Goal: Answer question/provide support: Share knowledge or assist other users

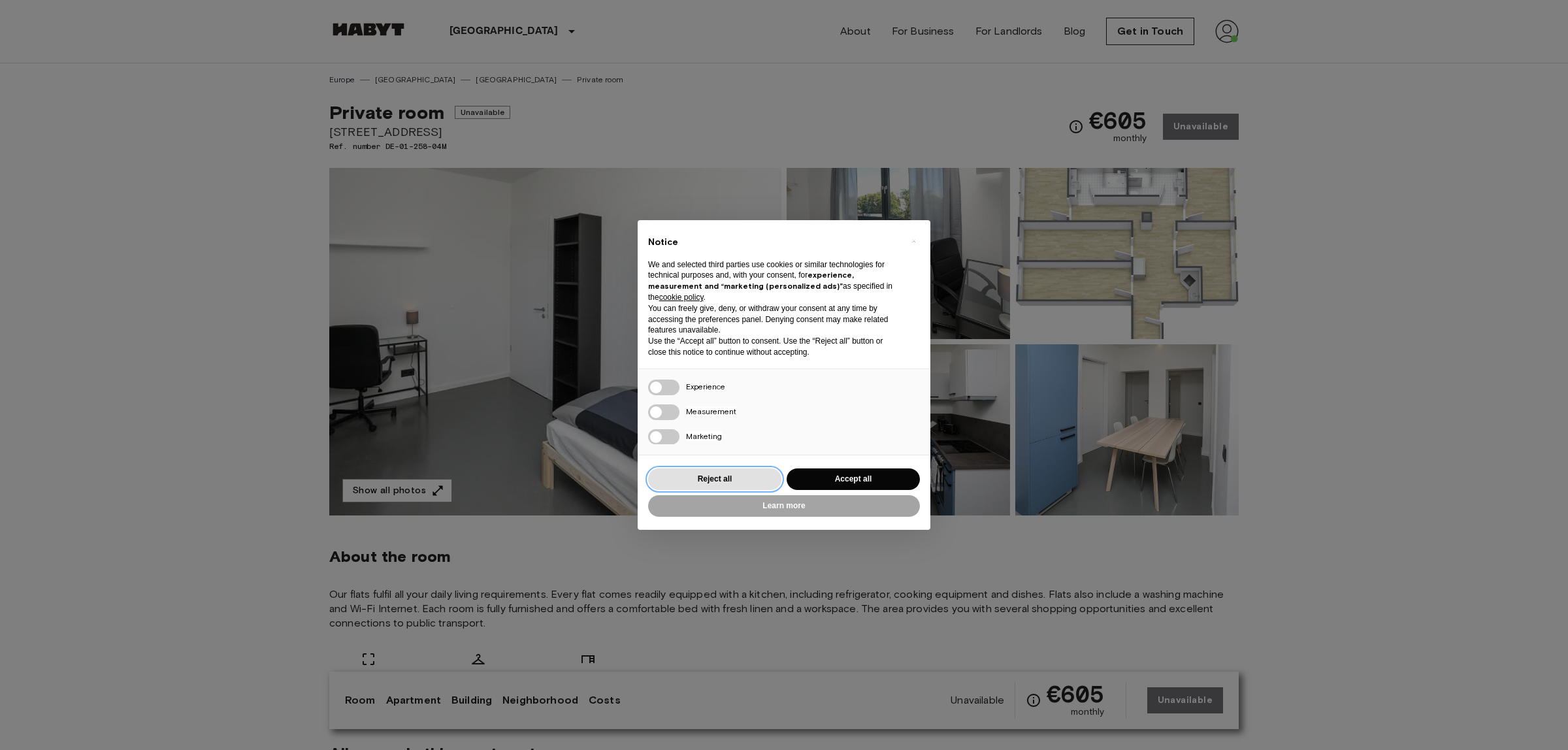
click at [704, 488] on button "Reject all" at bounding box center [714, 479] width 133 height 21
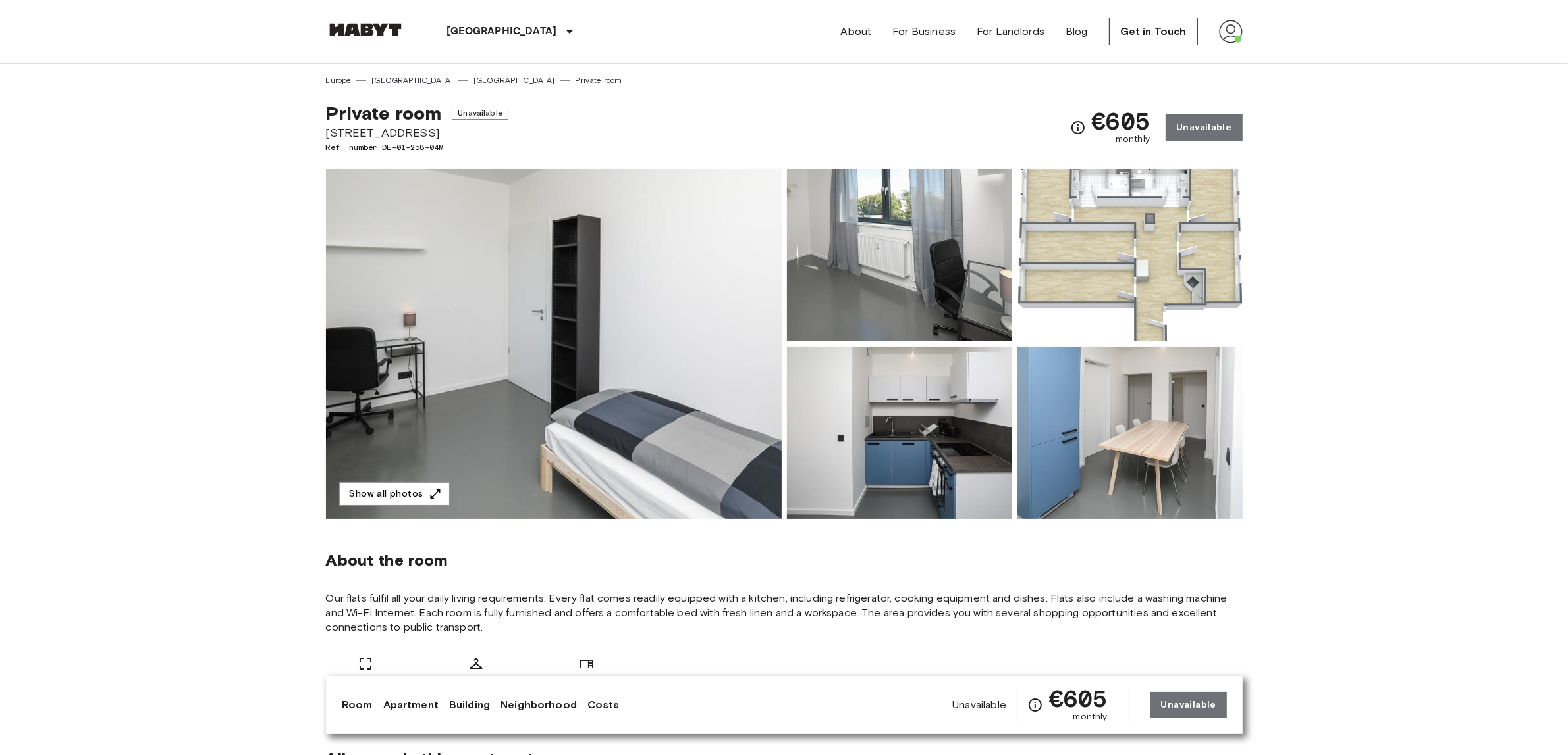
click at [362, 27] on img at bounding box center [365, 30] width 79 height 13
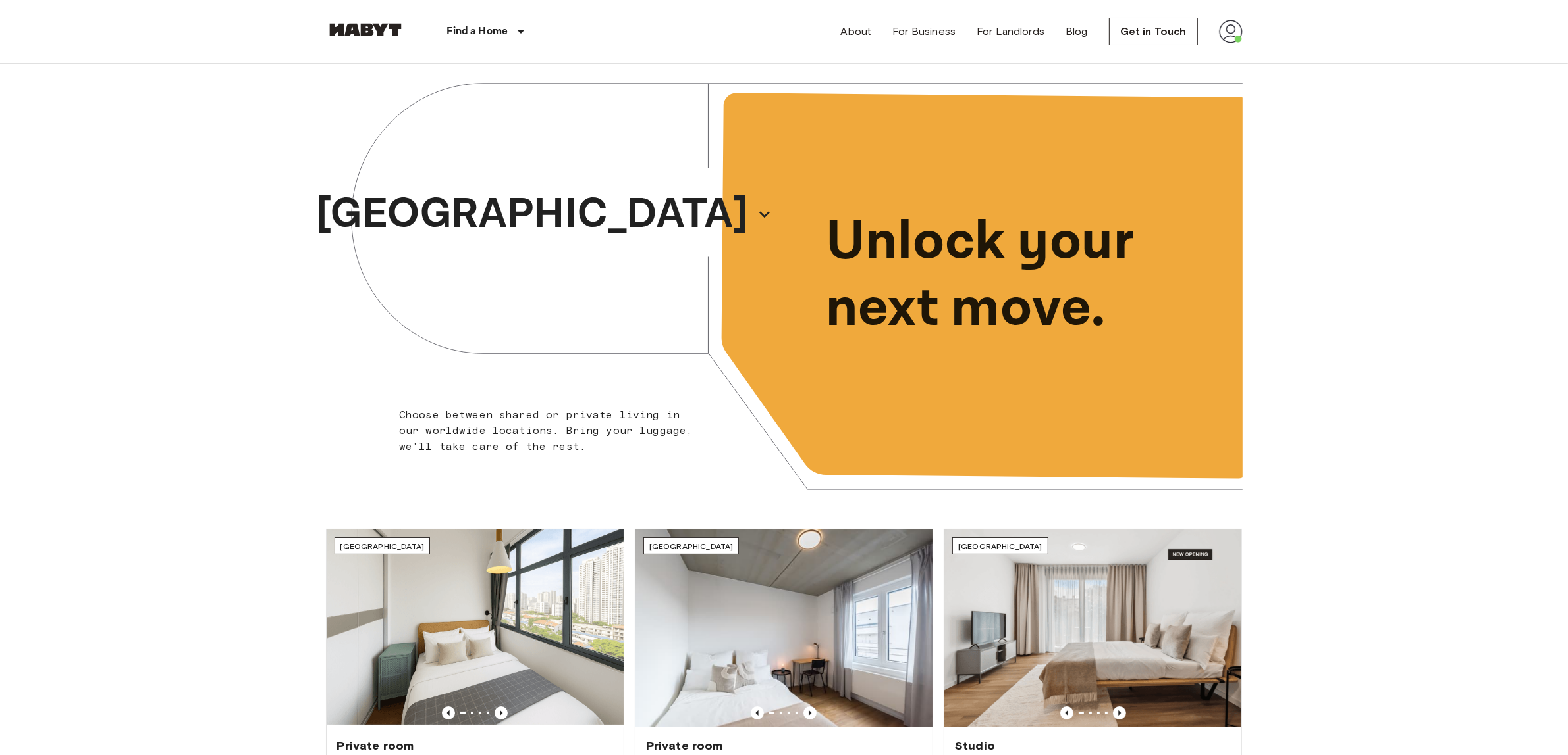
click at [1223, 25] on img at bounding box center [1230, 31] width 23 height 23
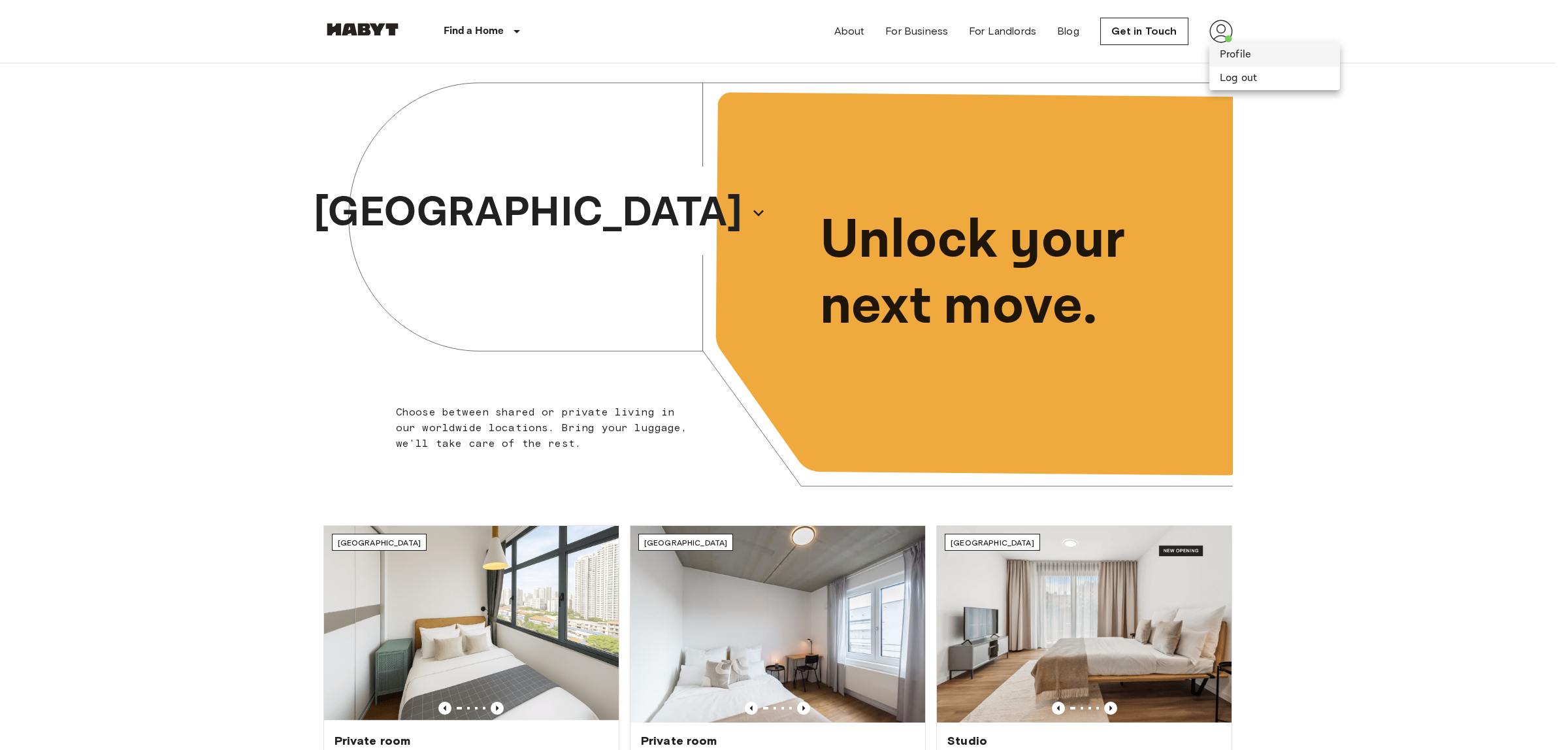
click at [1246, 60] on li "Profile" at bounding box center [1274, 54] width 131 height 23
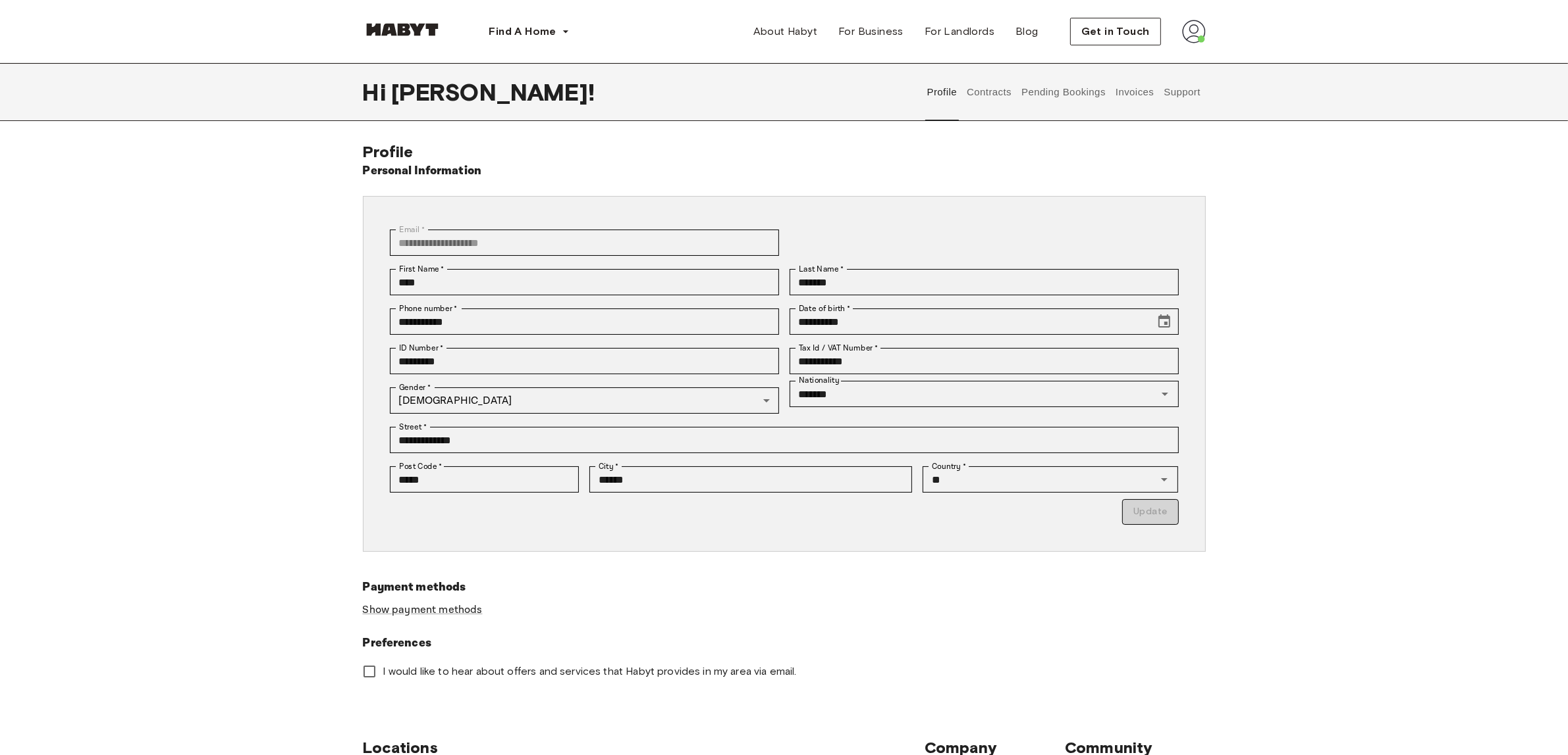
click at [1168, 99] on button "Support" at bounding box center [1181, 93] width 40 height 58
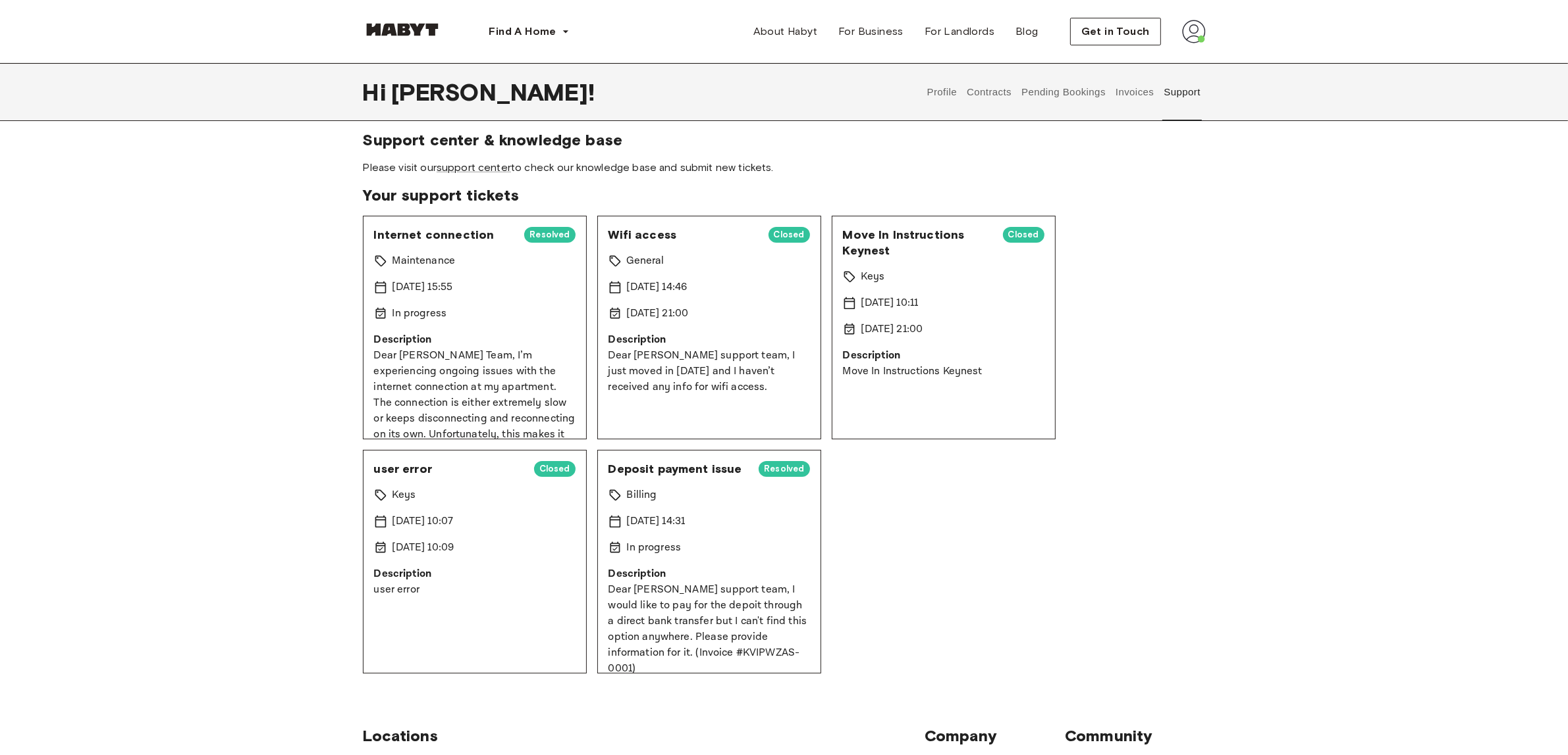
drag, startPoint x: 906, startPoint y: 178, endPoint x: 905, endPoint y: 185, distance: 7.1
click at [456, 234] on span "Internet connection" at bounding box center [444, 232] width 140 height 16
drag, startPoint x: 488, startPoint y: 232, endPoint x: 458, endPoint y: 227, distance: 30.4
click at [458, 227] on span "Internet connection" at bounding box center [444, 232] width 140 height 16
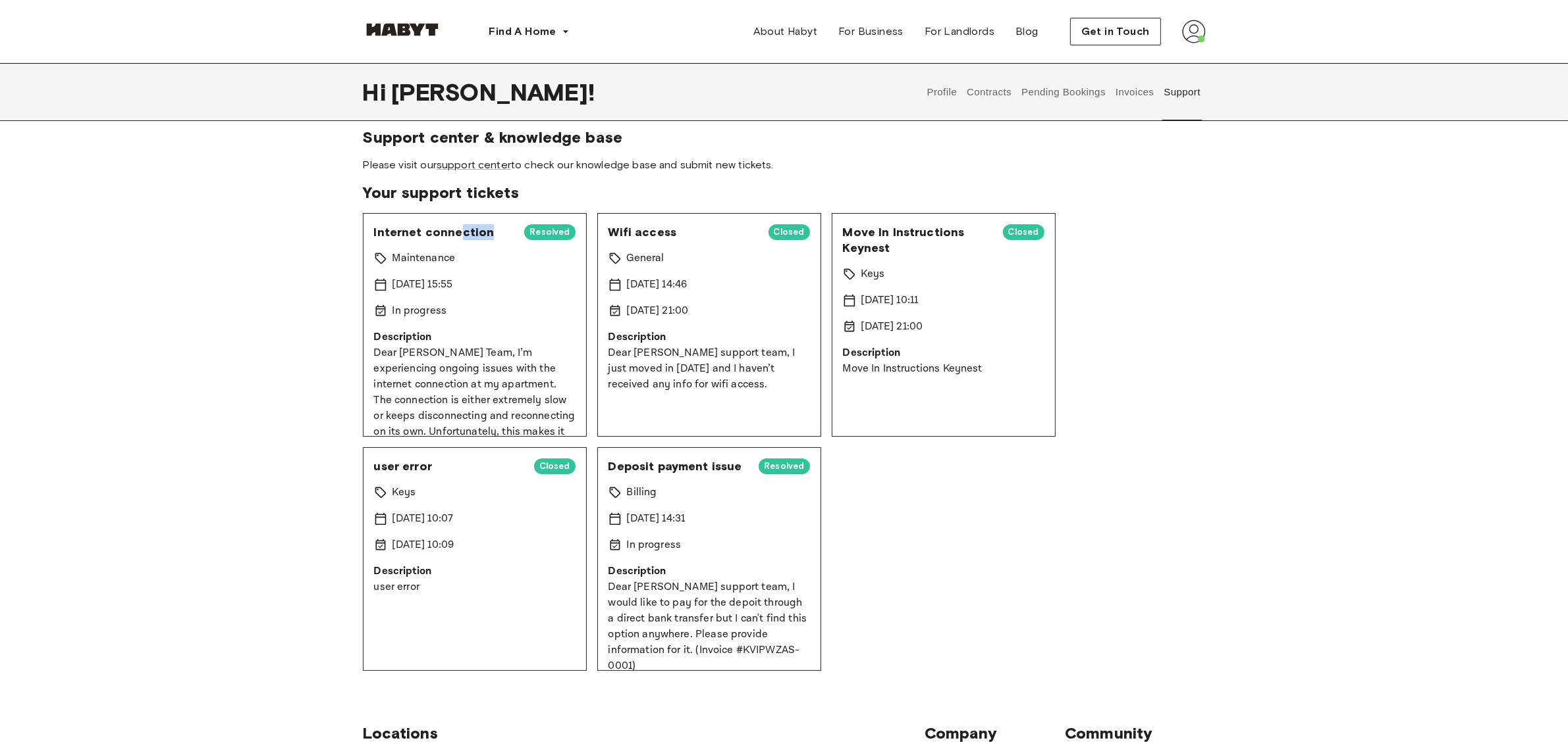
click at [458, 227] on span "Internet connection" at bounding box center [444, 232] width 140 height 16
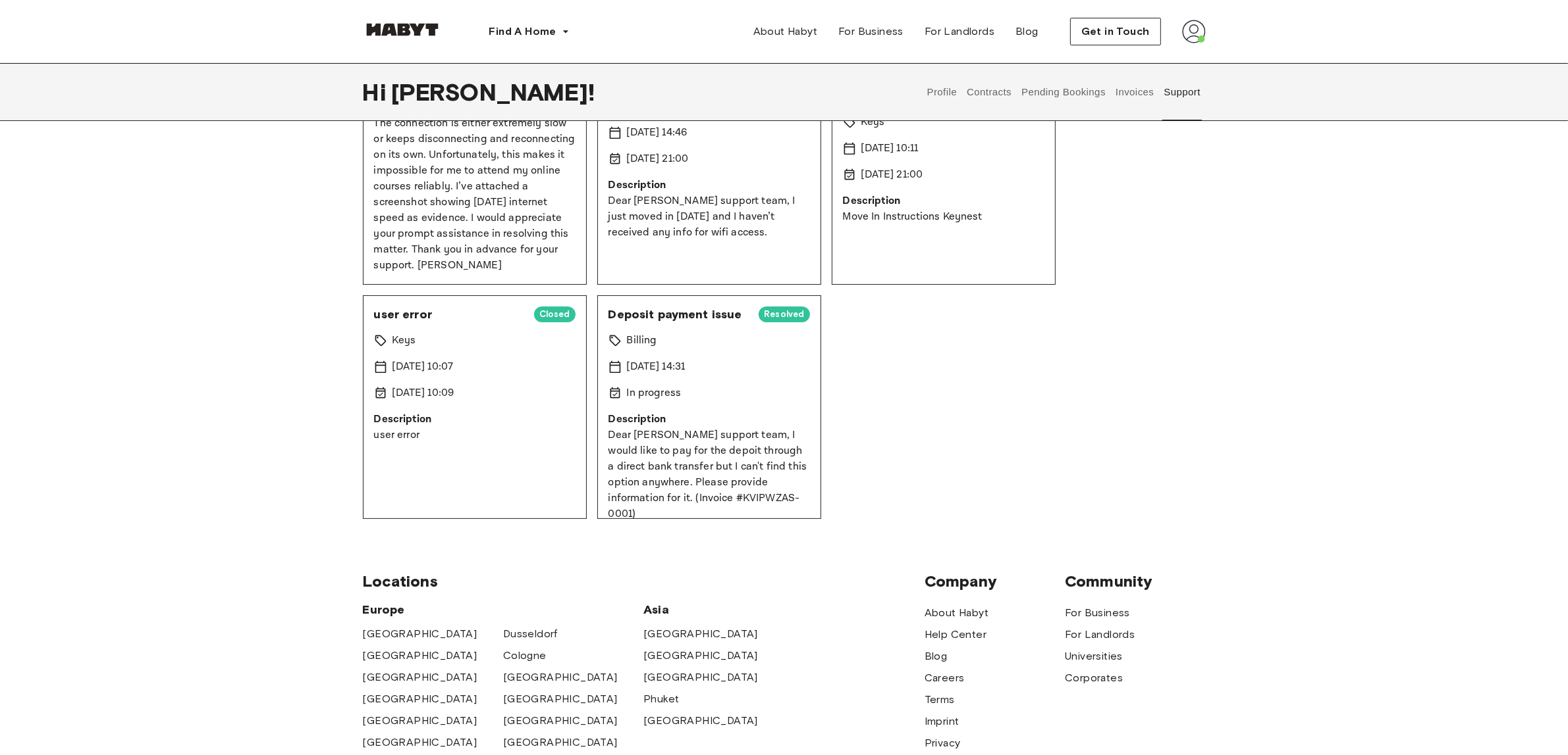
scroll to position [0, 0]
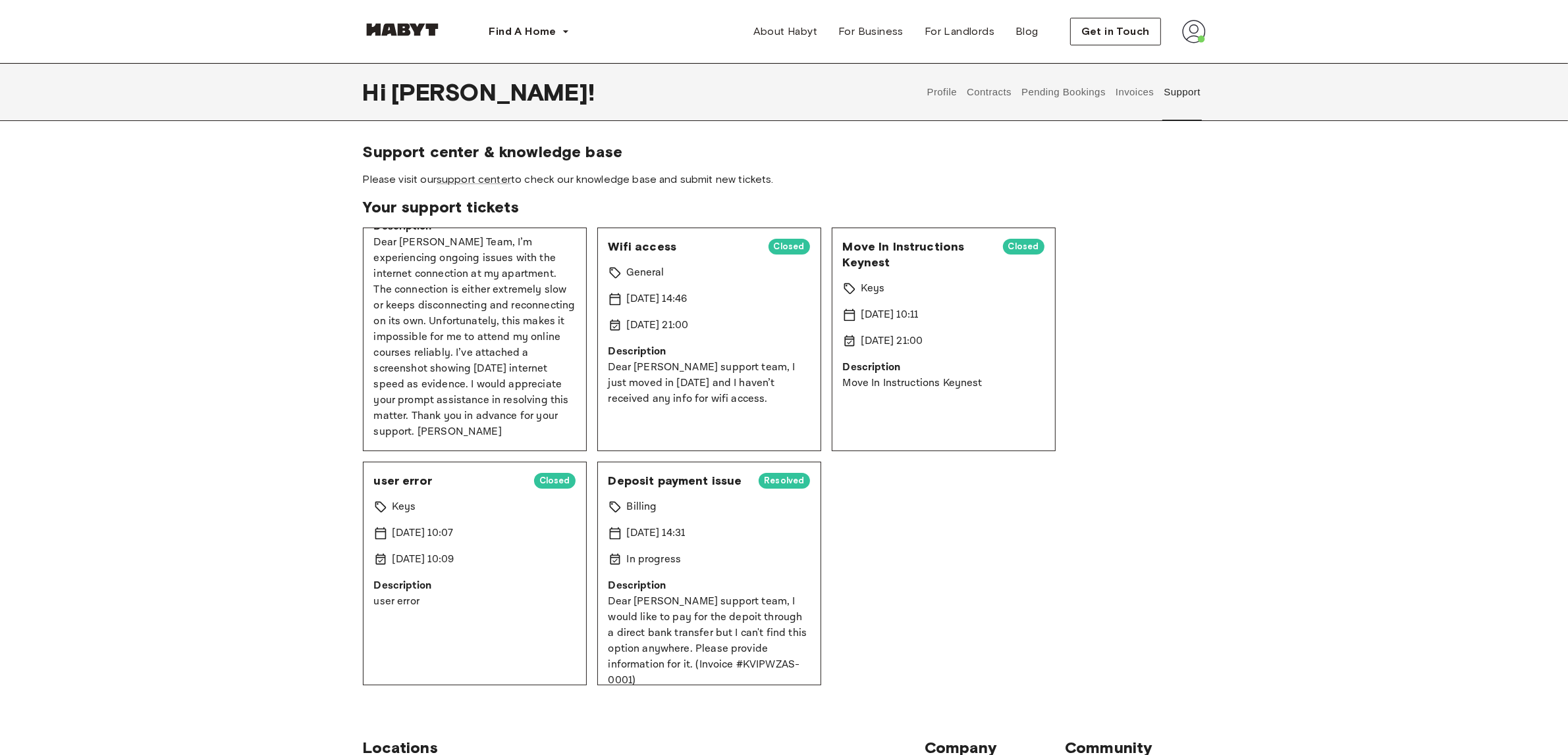
drag, startPoint x: 422, startPoint y: 367, endPoint x: 432, endPoint y: 305, distance: 62.8
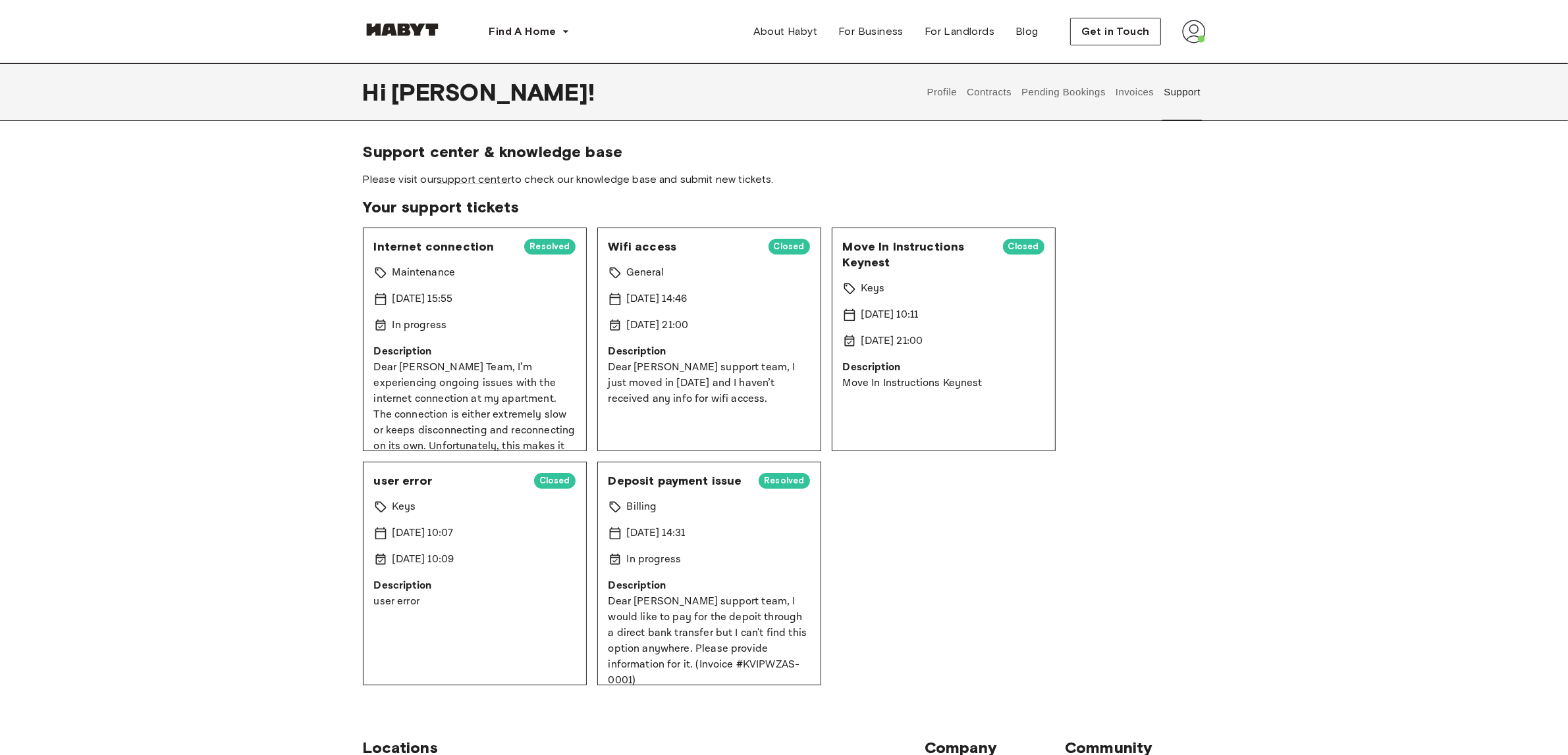
click at [524, 247] on span "Resolved" at bounding box center [550, 247] width 51 height 13
